Goal: Task Accomplishment & Management: Complete application form

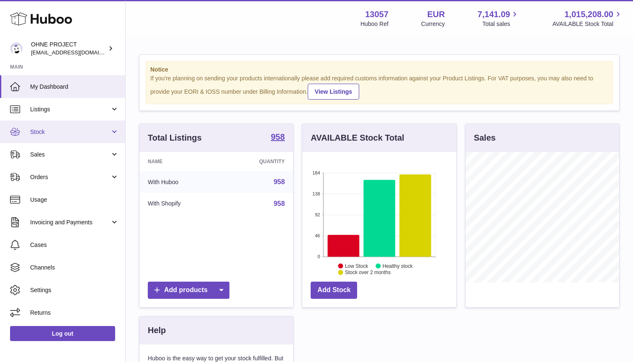
scroll to position [131, 154]
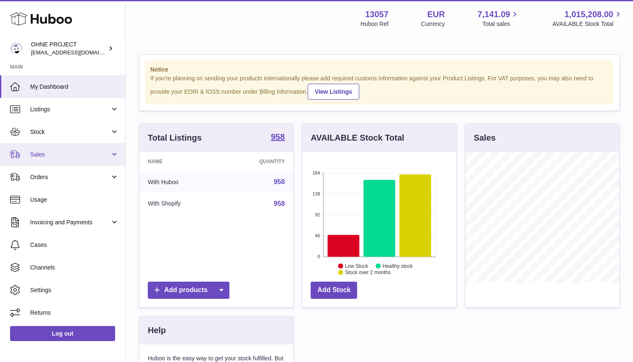
click at [54, 154] on span "Sales" at bounding box center [70, 155] width 80 height 8
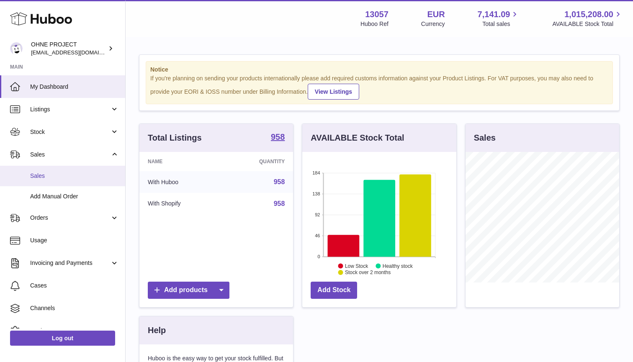
click at [45, 176] on span "Sales" at bounding box center [74, 176] width 89 height 8
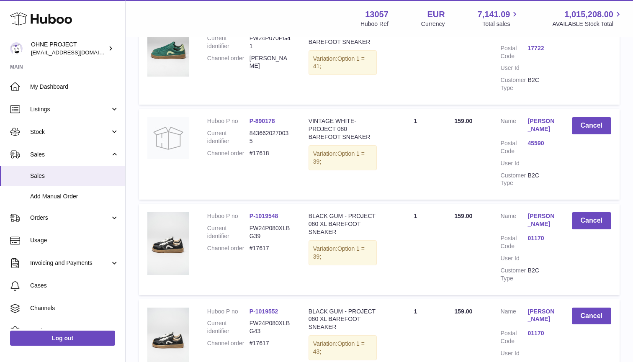
scroll to position [385, 0]
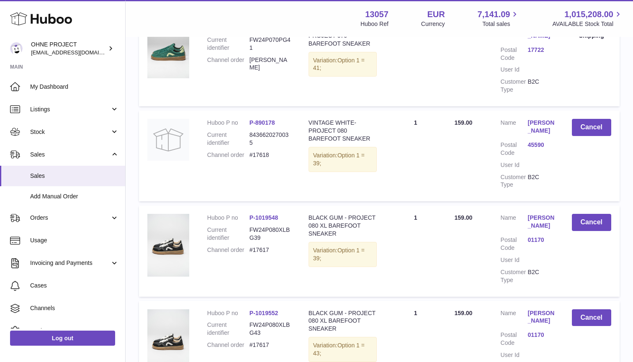
click at [537, 313] on link "Manon Chemouri" at bounding box center [541, 317] width 27 height 16
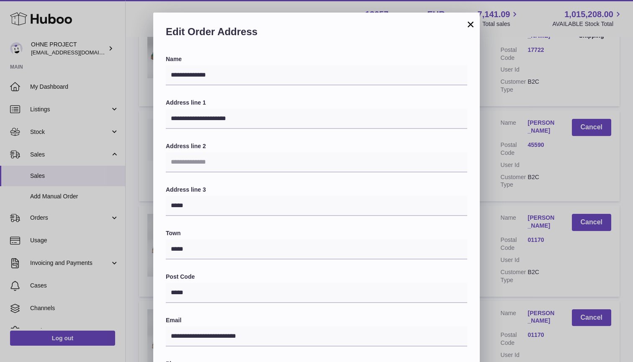
click at [470, 33] on div "Edit Order Address" at bounding box center [316, 34] width 327 height 43
click at [470, 26] on button "×" at bounding box center [471, 24] width 10 height 10
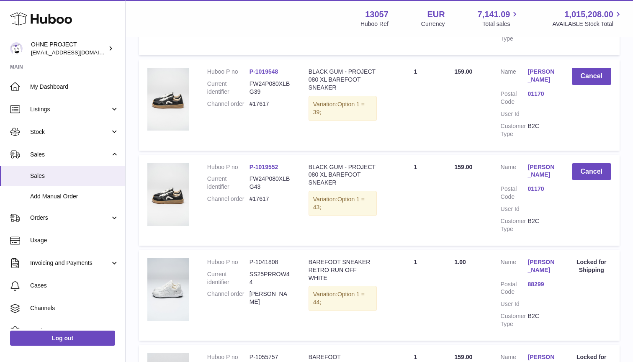
scroll to position [542, 0]
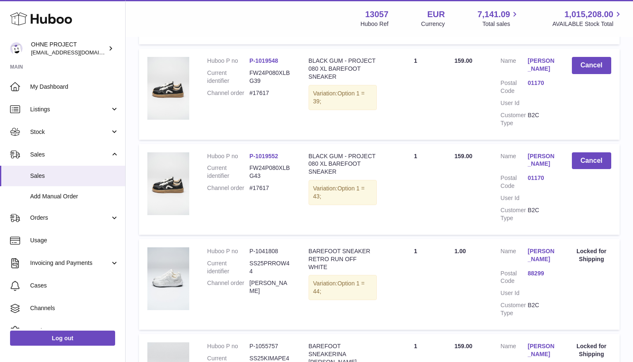
click at [535, 157] on link "Manon Chemouri" at bounding box center [541, 160] width 27 height 16
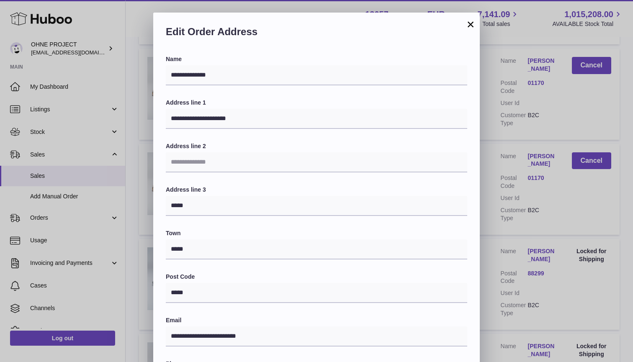
scroll to position [0, 0]
click at [471, 25] on button "×" at bounding box center [471, 24] width 10 height 10
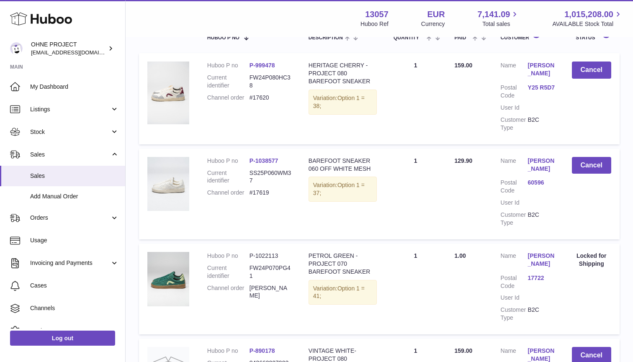
scroll to position [175, 0]
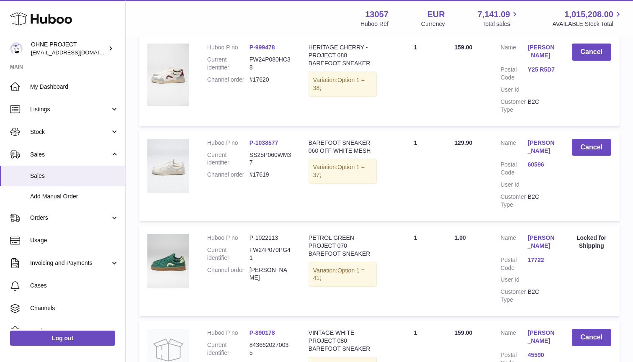
click at [533, 145] on link "Marie Kohls" at bounding box center [541, 147] width 27 height 16
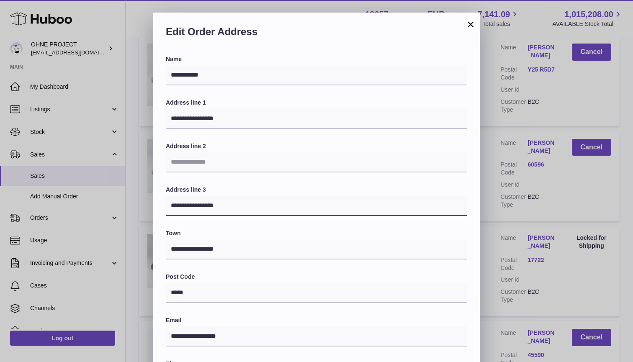
drag, startPoint x: 236, startPoint y: 201, endPoint x: 126, endPoint y: 200, distance: 109.7
type input "*********"
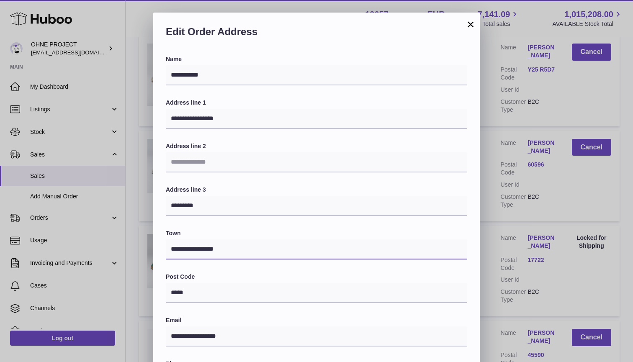
drag, startPoint x: 226, startPoint y: 245, endPoint x: 140, endPoint y: 243, distance: 85.8
click at [140, 243] on div "**********" at bounding box center [316, 264] width 633 height 502
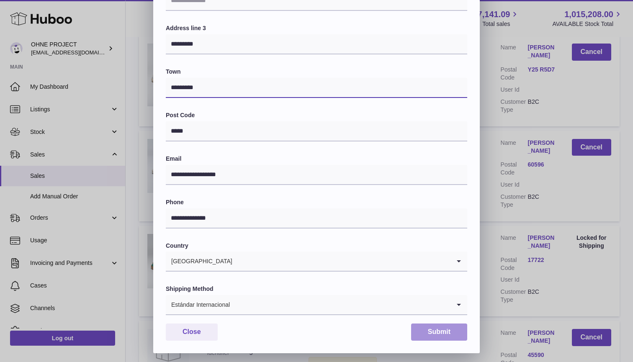
scroll to position [161, 0]
type input "*********"
click at [398, 306] on input "Search for option" at bounding box center [340, 305] width 220 height 19
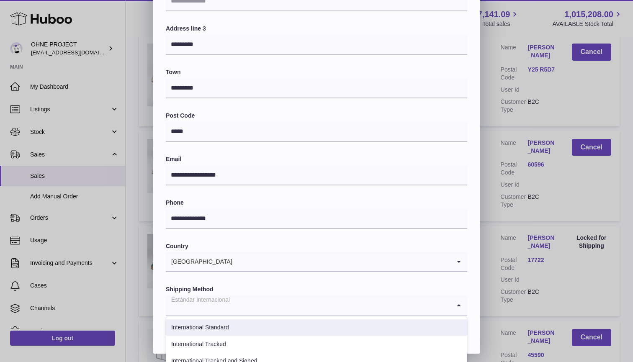
click at [260, 322] on li "International Standard" at bounding box center [316, 327] width 301 height 17
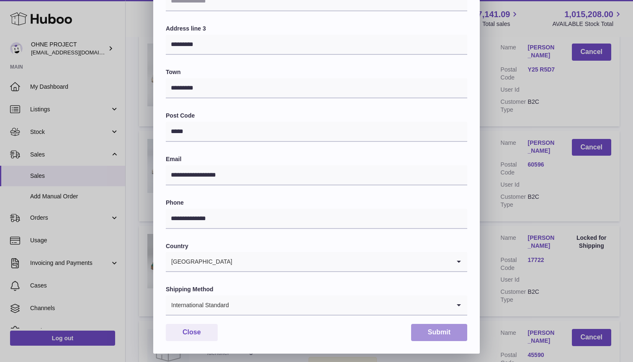
click at [445, 332] on button "Submit" at bounding box center [439, 332] width 56 height 17
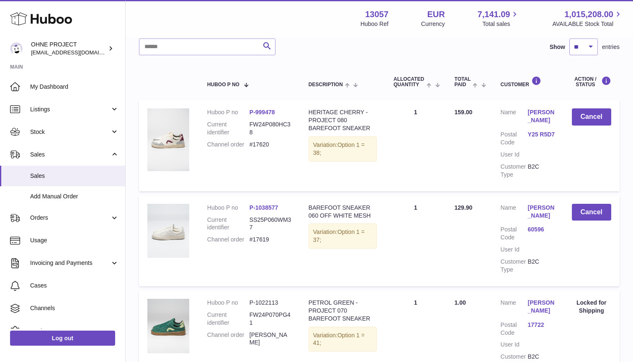
scroll to position [105, 0]
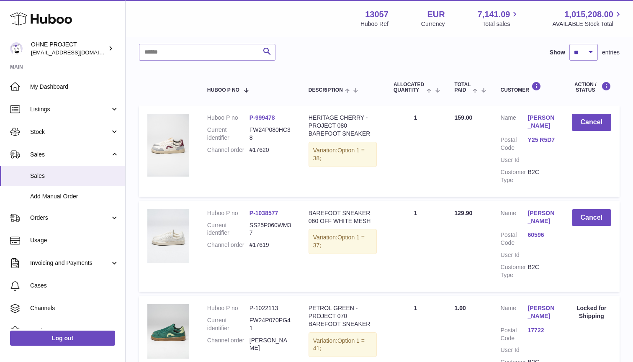
click at [536, 233] on link "60596" at bounding box center [541, 235] width 27 height 8
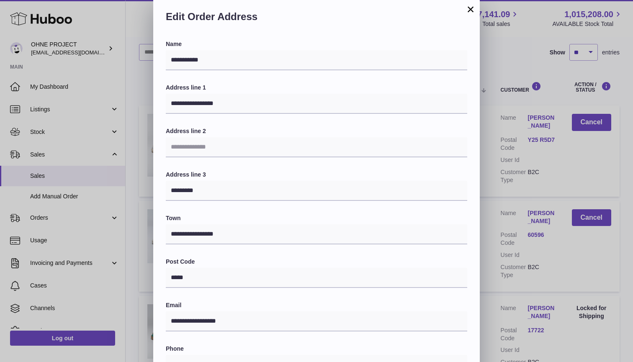
scroll to position [17, 0]
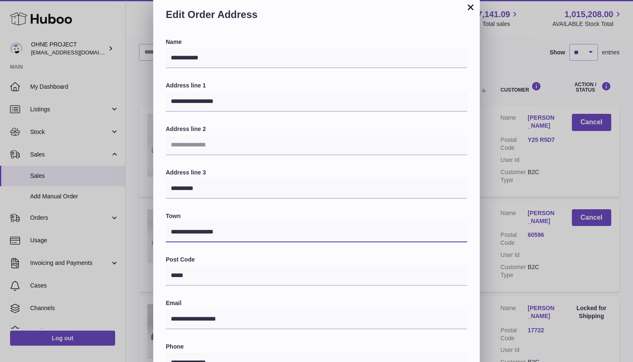
drag, startPoint x: 224, startPoint y: 231, endPoint x: 156, endPoint y: 231, distance: 68.2
click at [156, 231] on div "**********" at bounding box center [316, 268] width 327 height 460
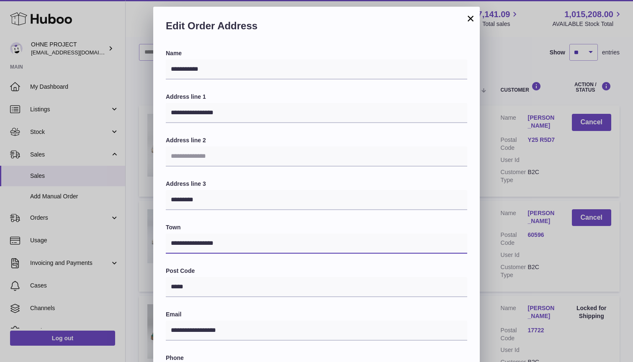
scroll to position [0, 0]
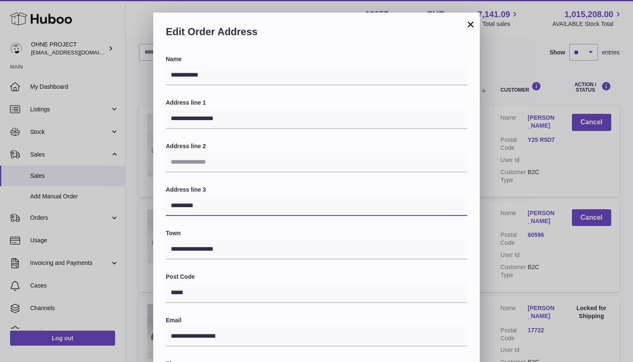
click at [216, 206] on input "*********" at bounding box center [316, 206] width 301 height 20
paste input "********"
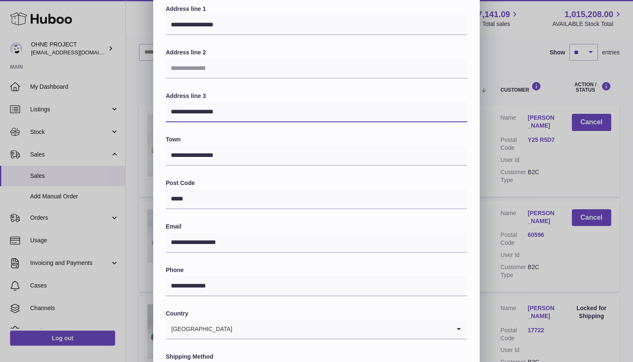
scroll to position [147, 0]
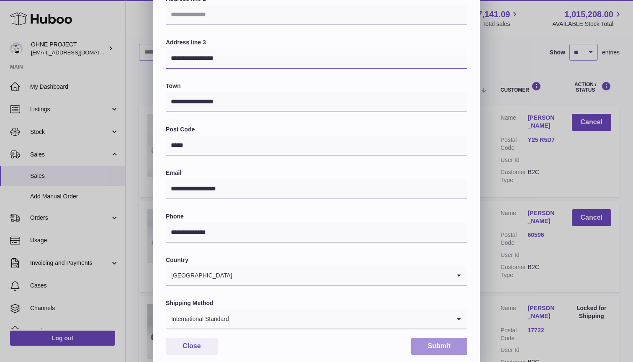
type input "**********"
click at [422, 345] on button "Submit" at bounding box center [439, 346] width 56 height 17
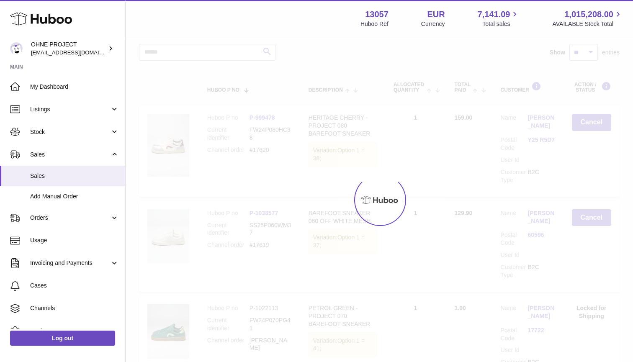
scroll to position [0, 0]
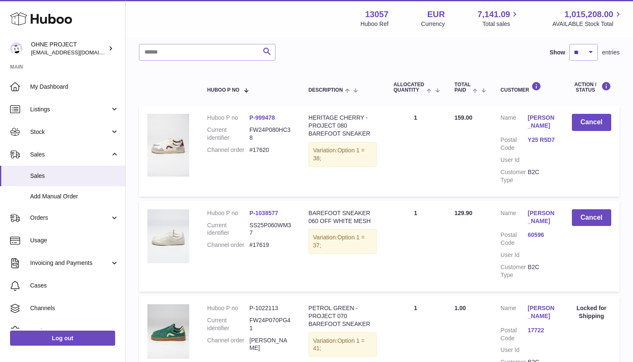
click at [535, 209] on link "Marie Kohls" at bounding box center [541, 217] width 27 height 16
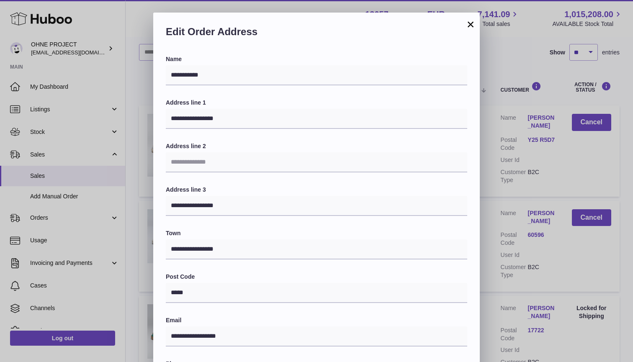
click at [472, 21] on button "×" at bounding box center [471, 24] width 10 height 10
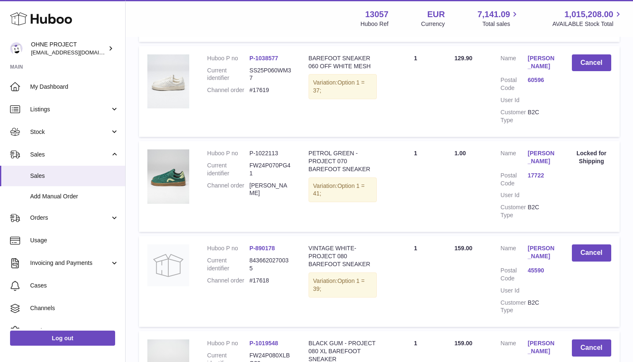
scroll to position [209, 0]
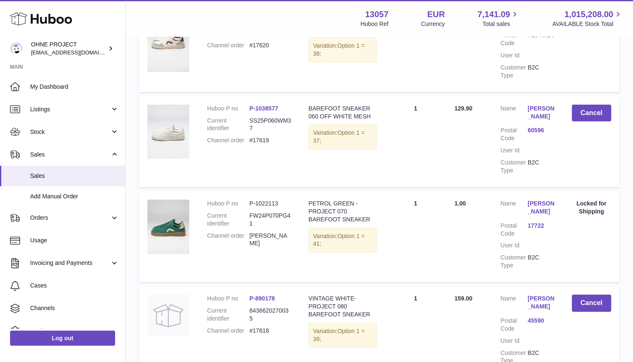
drag, startPoint x: 249, startPoint y: 227, endPoint x: 308, endPoint y: 223, distance: 59.2
click at [308, 223] on tr "Huboo P no P-1022113 Current identifier FW24P070PG41 Channel order Elna Alayo P…" at bounding box center [379, 236] width 481 height 91
click at [298, 230] on td "Huboo P no P-1022113 Current identifier FW24P070PG41 Channel order Elna Alayo P…" at bounding box center [249, 236] width 101 height 91
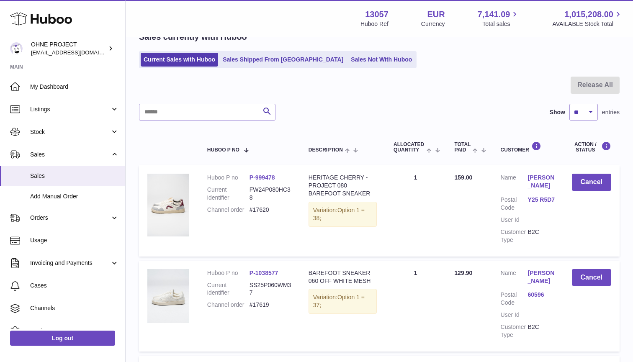
scroll to position [44, 0]
click at [50, 196] on span "Add Manual Order" at bounding box center [74, 197] width 89 height 8
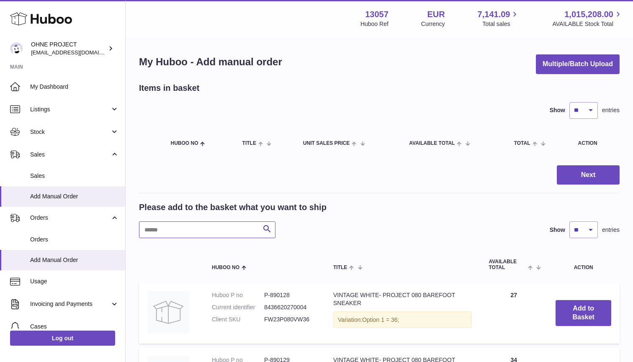
click at [198, 233] on input "text" at bounding box center [207, 229] width 136 height 17
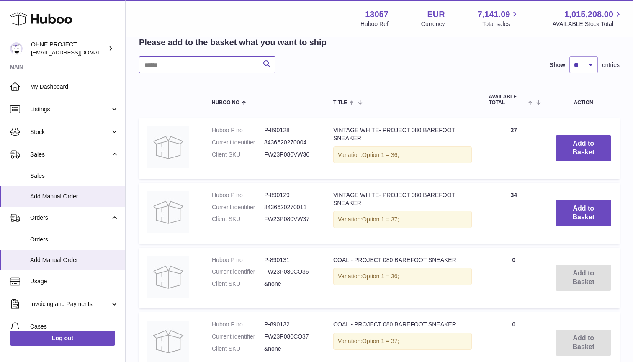
scroll to position [23, 0]
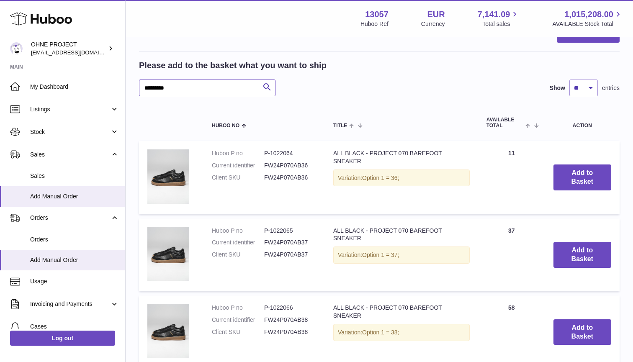
scroll to position [141, 0]
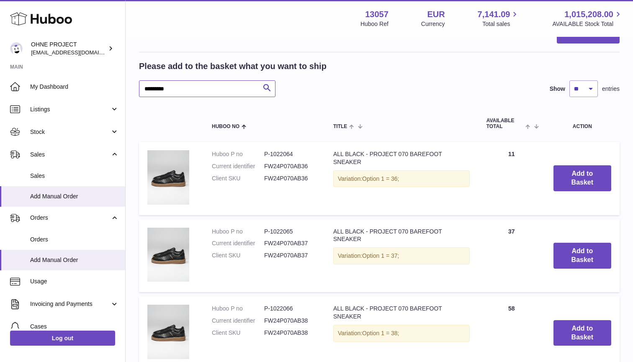
type input "*********"
select select "***"
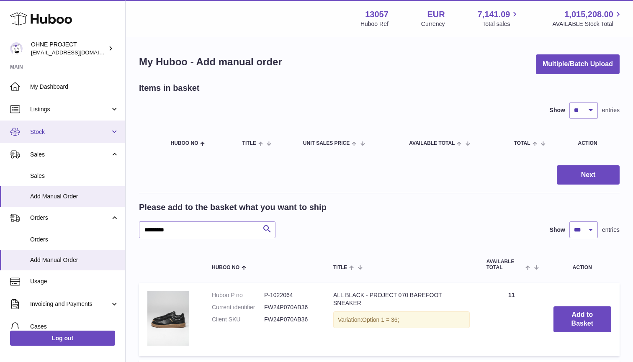
click at [44, 131] on span "Stock" at bounding box center [70, 132] width 80 height 8
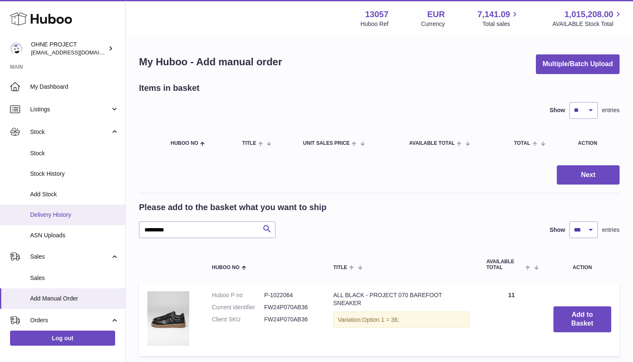
click at [44, 211] on span "Delivery History" at bounding box center [74, 215] width 89 height 8
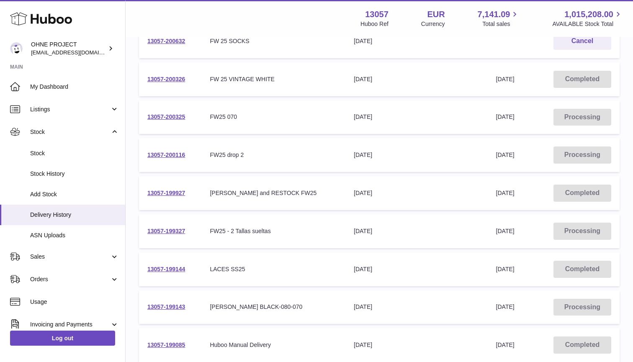
scroll to position [185, 0]
click at [168, 190] on link "13057-199927" at bounding box center [166, 193] width 38 height 7
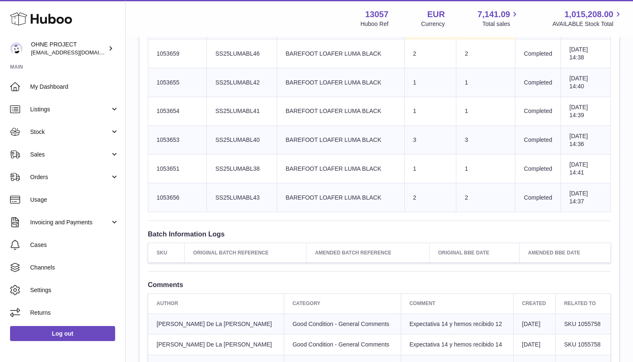
scroll to position [1702, 0]
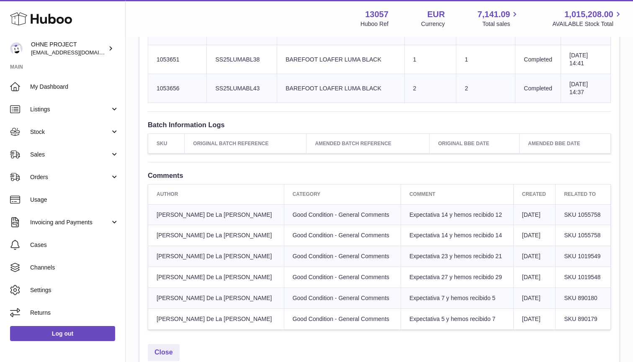
drag, startPoint x: 367, startPoint y: 169, endPoint x: 456, endPoint y: 170, distance: 88.8
click at [456, 204] on tr "Sara De La Cruz Ortega Good Condition - General Comments Expectativa 14 y hemos…" at bounding box center [379, 214] width 463 height 21
click at [456, 211] on span "Expectativa 14 y hemos recibido 12" at bounding box center [455, 214] width 93 height 7
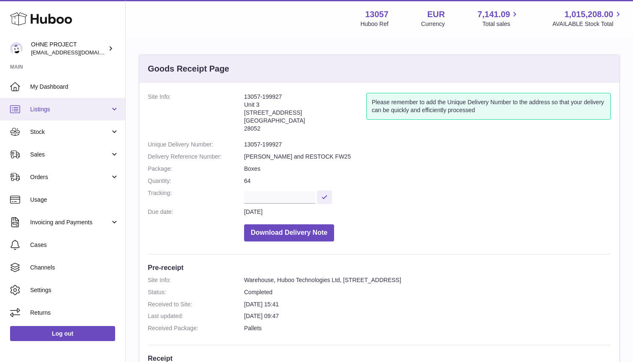
scroll to position [0, 0]
click at [46, 106] on span "Listings" at bounding box center [70, 110] width 80 height 8
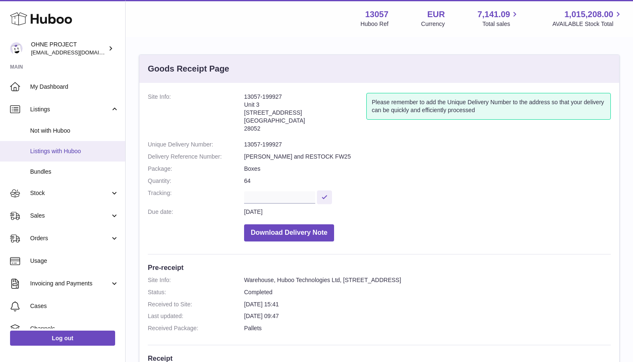
click at [48, 148] on span "Listings with Huboo" at bounding box center [74, 151] width 89 height 8
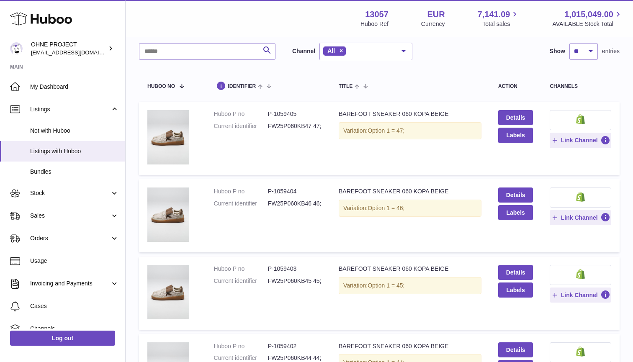
scroll to position [40, 0]
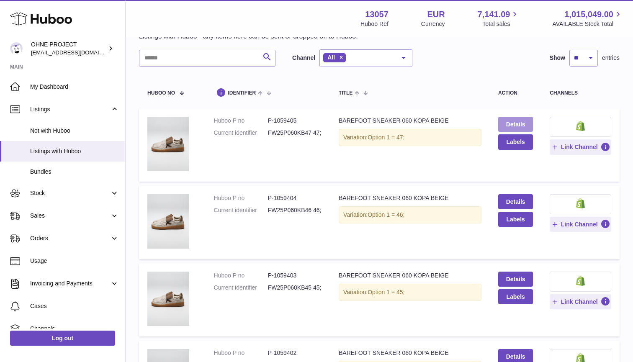
click at [515, 123] on link "Details" at bounding box center [515, 124] width 35 height 15
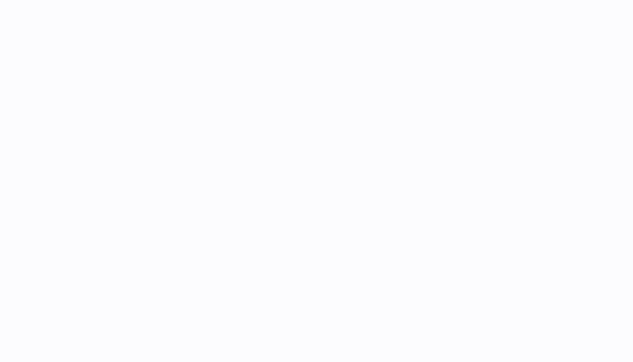
select select
select select "****"
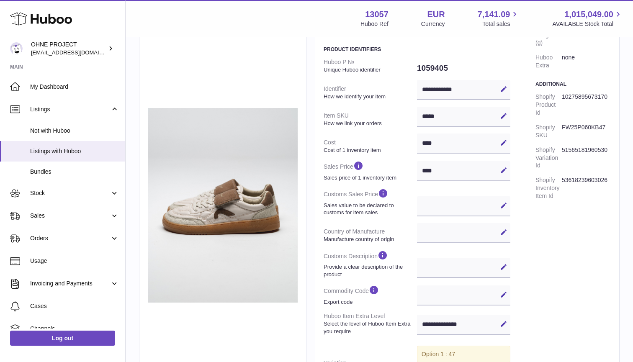
scroll to position [107, 0]
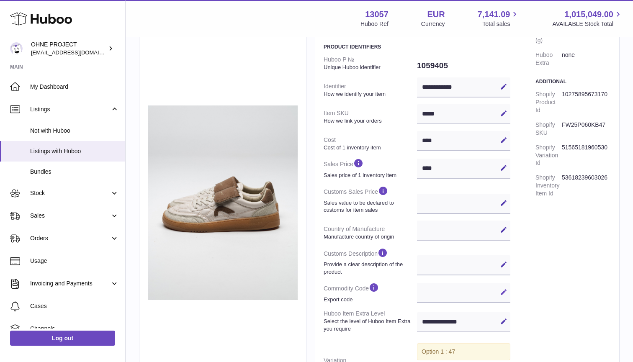
click at [500, 288] on icon at bounding box center [504, 292] width 8 height 8
click at [508, 258] on button "Edit" at bounding box center [503, 264] width 13 height 13
click at [534, 260] on div "**********" at bounding box center [467, 222] width 287 height 440
click at [64, 152] on span "Listings with Huboo" at bounding box center [74, 151] width 89 height 8
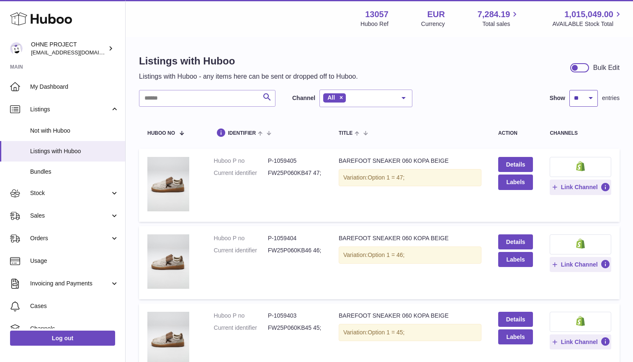
select select "***"
click at [581, 64] on div at bounding box center [579, 67] width 19 height 9
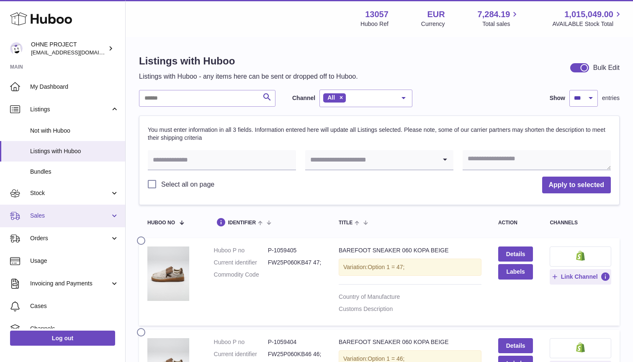
click at [42, 213] on span "Sales" at bounding box center [70, 216] width 80 height 8
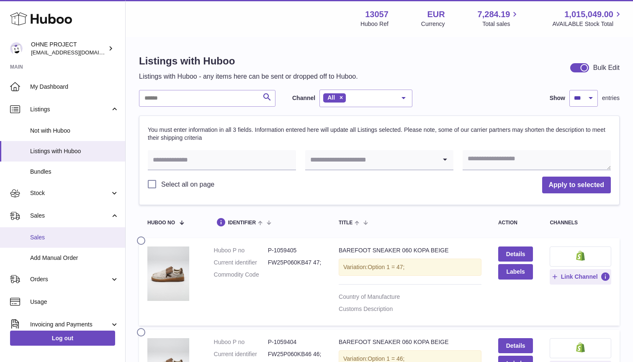
click at [46, 235] on span "Sales" at bounding box center [74, 238] width 89 height 8
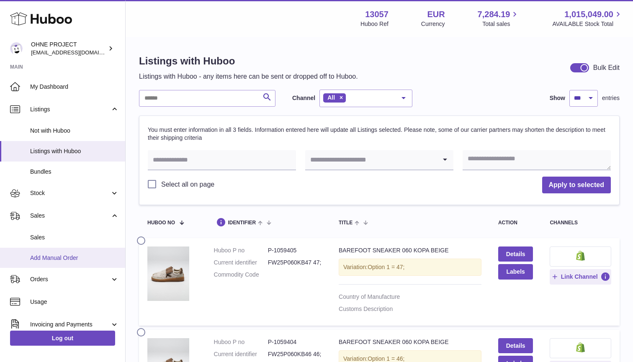
click at [46, 255] on span "Add Manual Order" at bounding box center [74, 258] width 89 height 8
click at [57, 255] on span "Add Manual Order" at bounding box center [74, 258] width 89 height 8
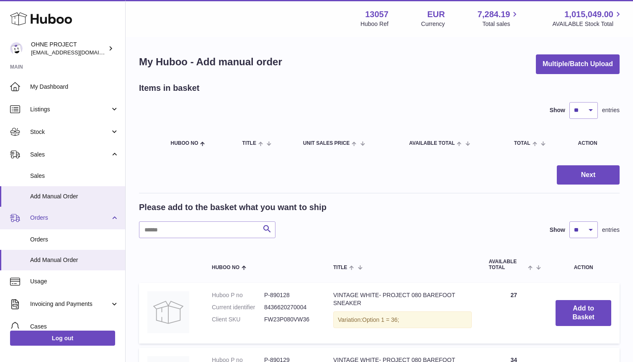
click at [115, 218] on link "Orders" at bounding box center [62, 218] width 125 height 23
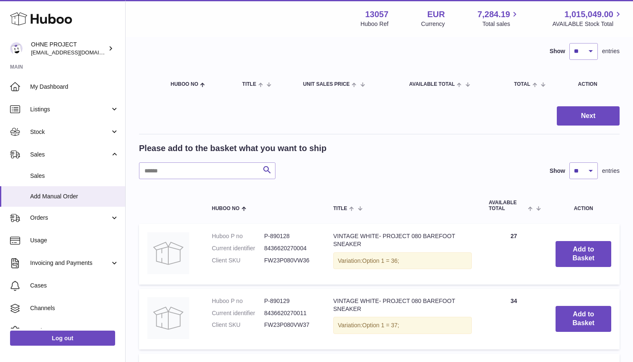
scroll to position [76, 0]
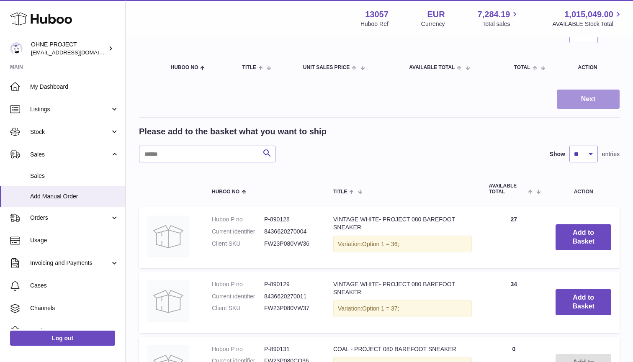
click at [570, 100] on button "Next" at bounding box center [588, 100] width 63 height 20
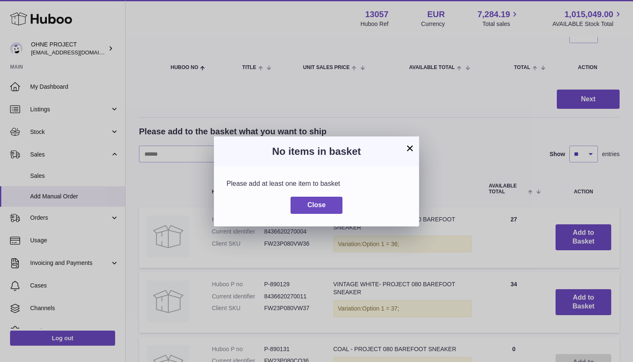
click at [414, 147] on button "×" at bounding box center [410, 148] width 10 height 10
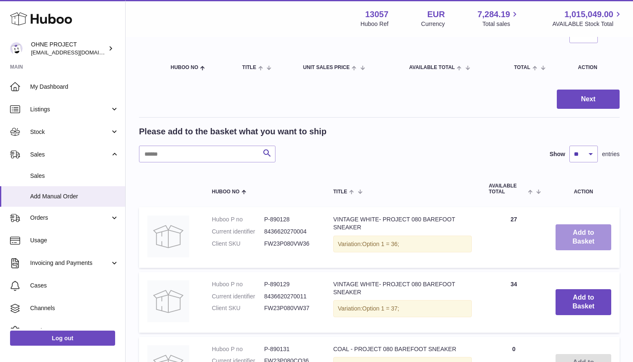
click at [577, 235] on button "Add to Basket" at bounding box center [584, 237] width 56 height 26
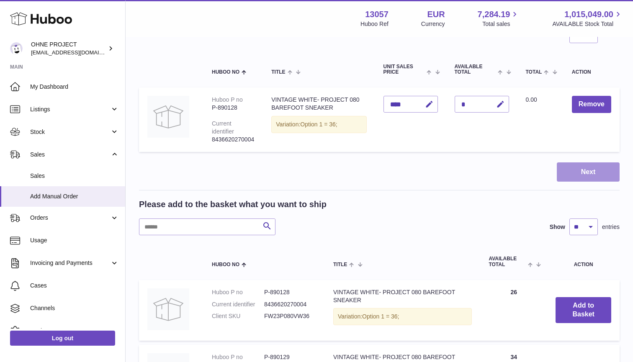
click at [572, 178] on button "Next" at bounding box center [588, 172] width 63 height 20
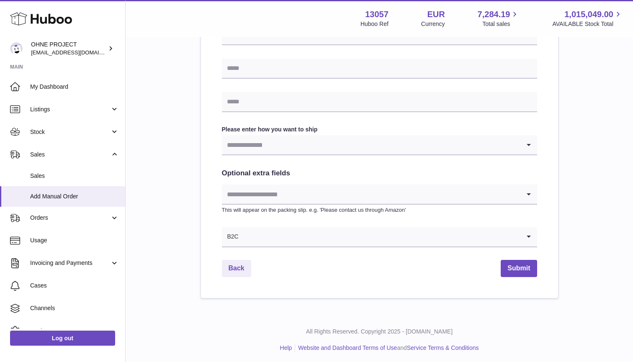
scroll to position [367, 0]
click at [265, 247] on div "Find Address Please enter how you want to ship Loading... You require an order …" at bounding box center [379, 34] width 357 height 528
click at [266, 237] on input "Search for option" at bounding box center [379, 237] width 281 height 19
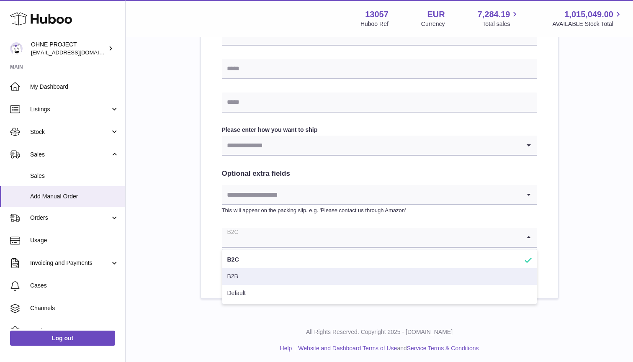
click at [252, 276] on li "B2B" at bounding box center [379, 276] width 314 height 17
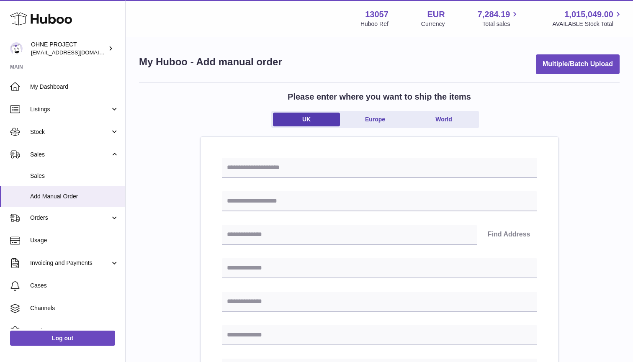
scroll to position [0, 0]
click at [514, 96] on div "Please enter where you want to ship the items [GEOGRAPHIC_DATA] [GEOGRAPHIC_DAT…" at bounding box center [379, 113] width 481 height 45
click at [367, 118] on link "Europe" at bounding box center [375, 120] width 67 height 14
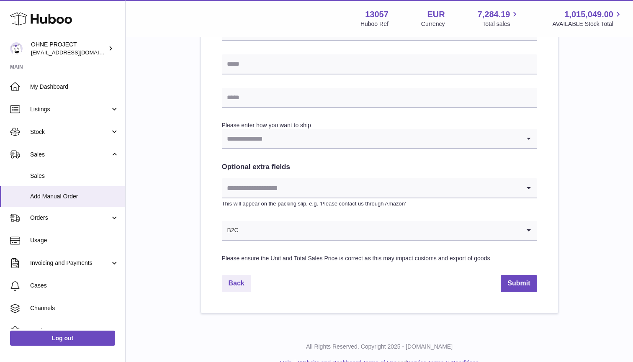
scroll to position [366, 0]
